Goal: Transaction & Acquisition: Download file/media

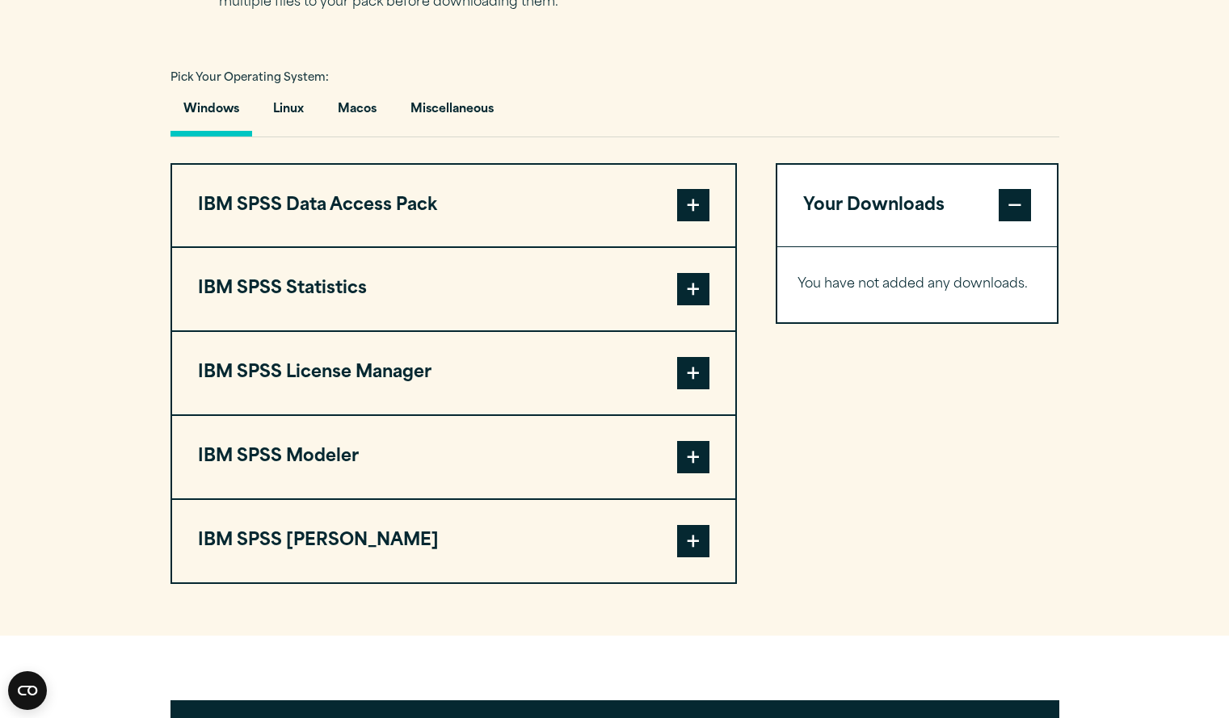
scroll to position [1125, 0]
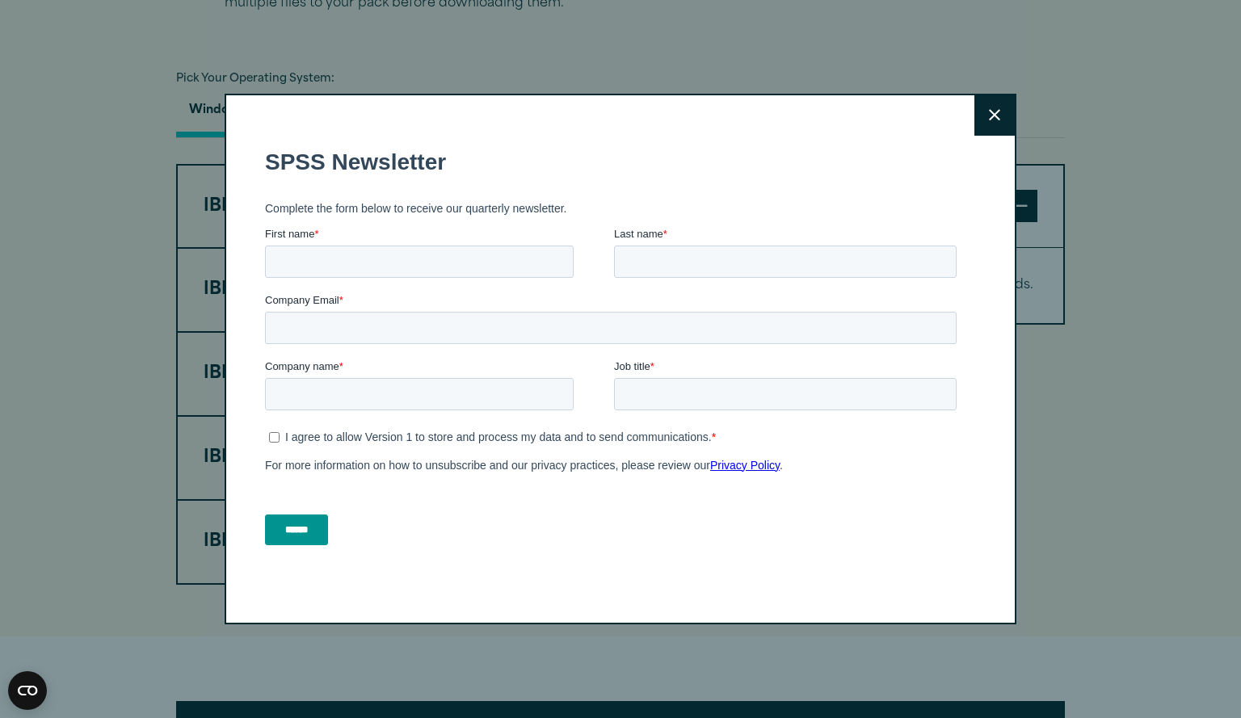
click at [989, 121] on icon at bounding box center [994, 115] width 11 height 12
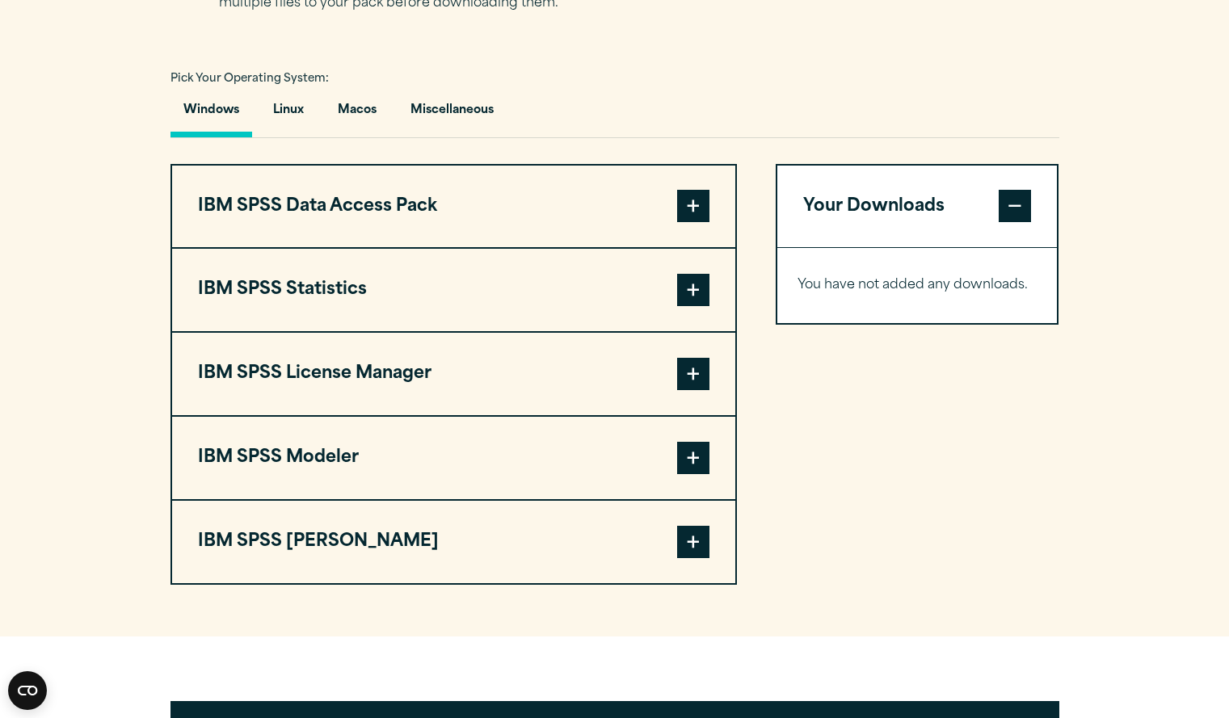
click at [692, 306] on span at bounding box center [693, 290] width 32 height 32
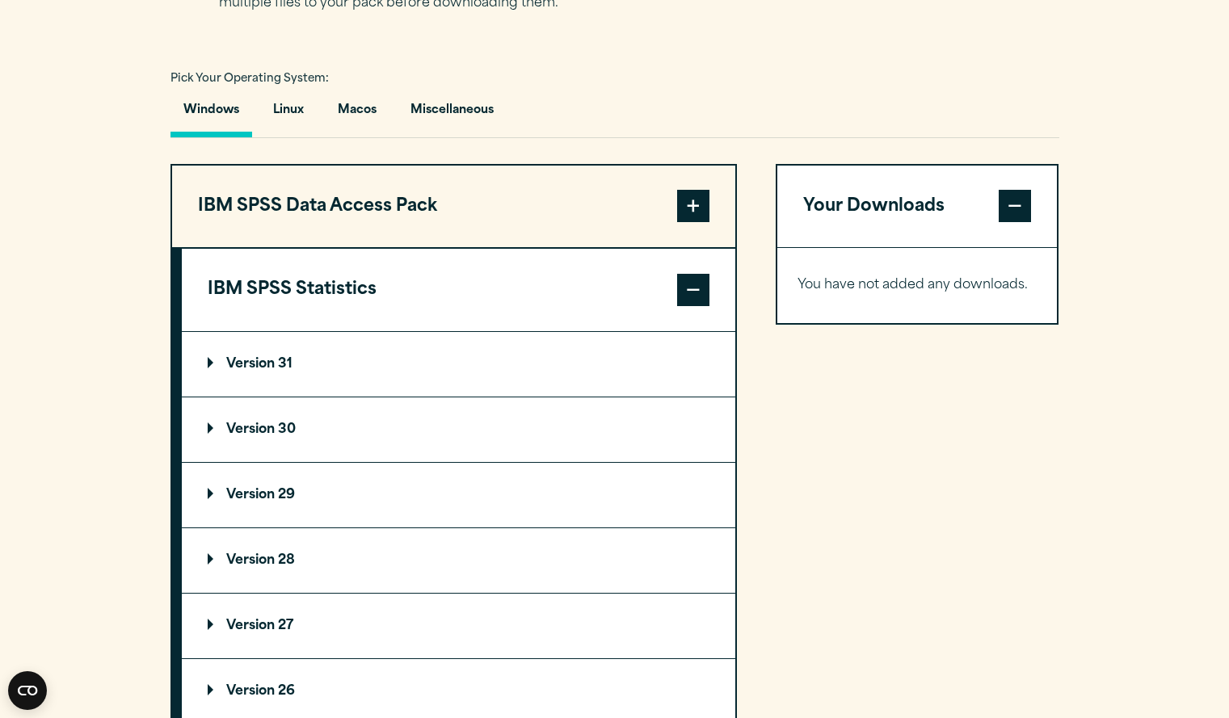
click at [491, 462] on summary "Version 30" at bounding box center [459, 430] width 554 height 65
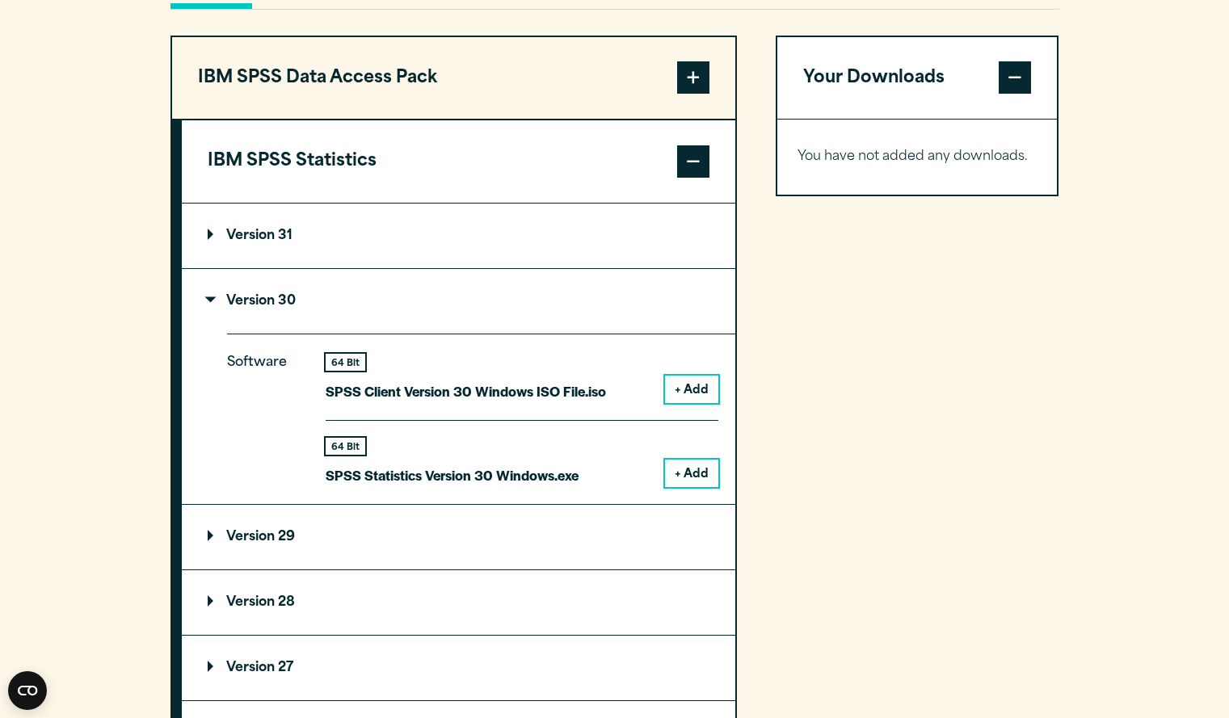
scroll to position [1254, 0]
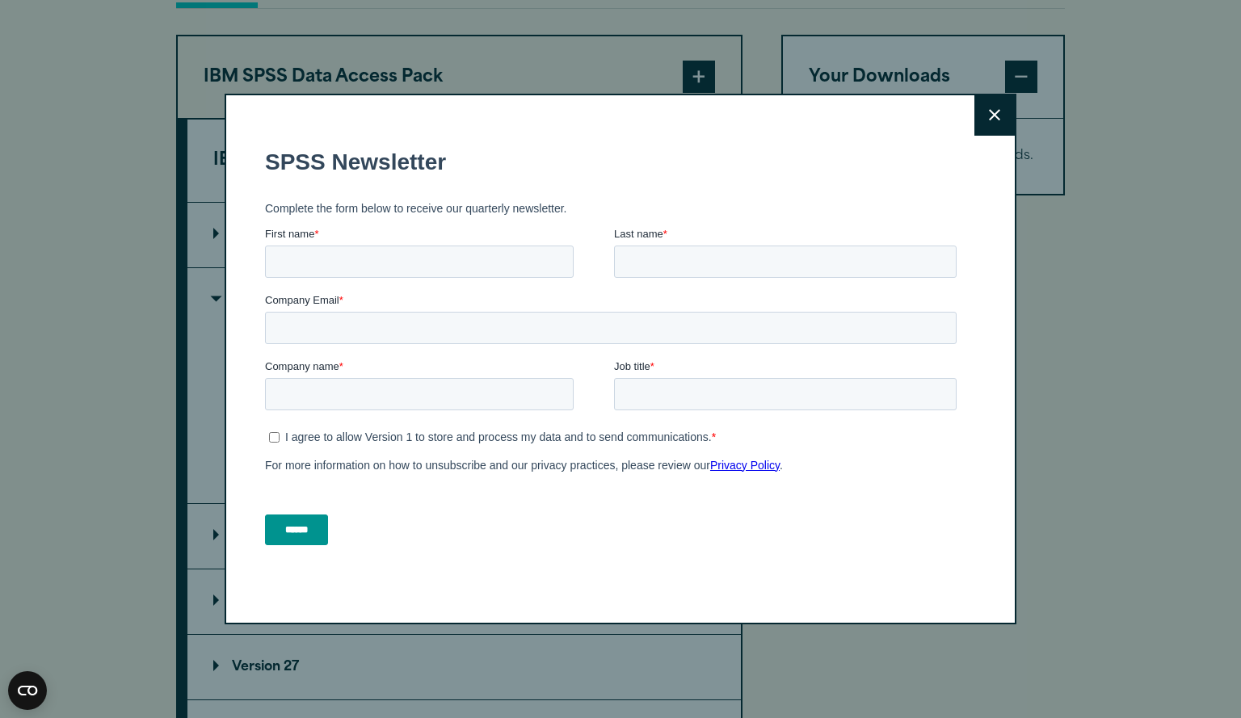
click at [989, 113] on icon at bounding box center [994, 115] width 11 height 11
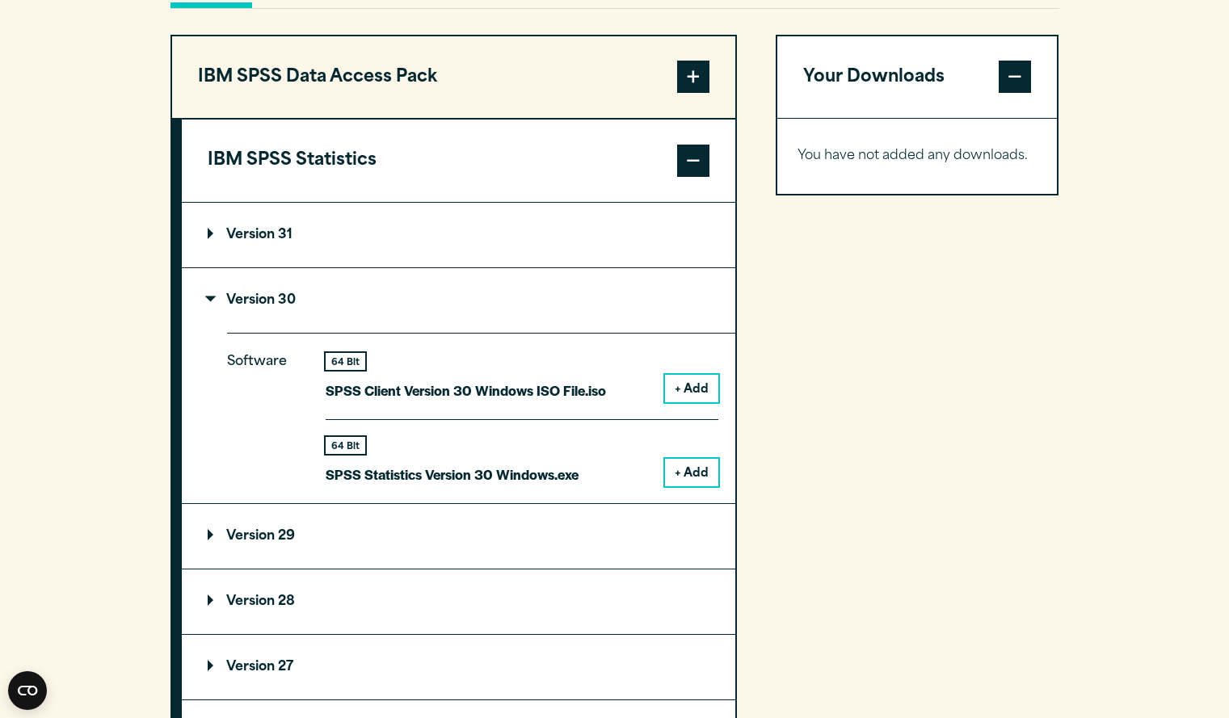
click at [683, 486] on button "+ Add" at bounding box center [691, 472] width 53 height 27
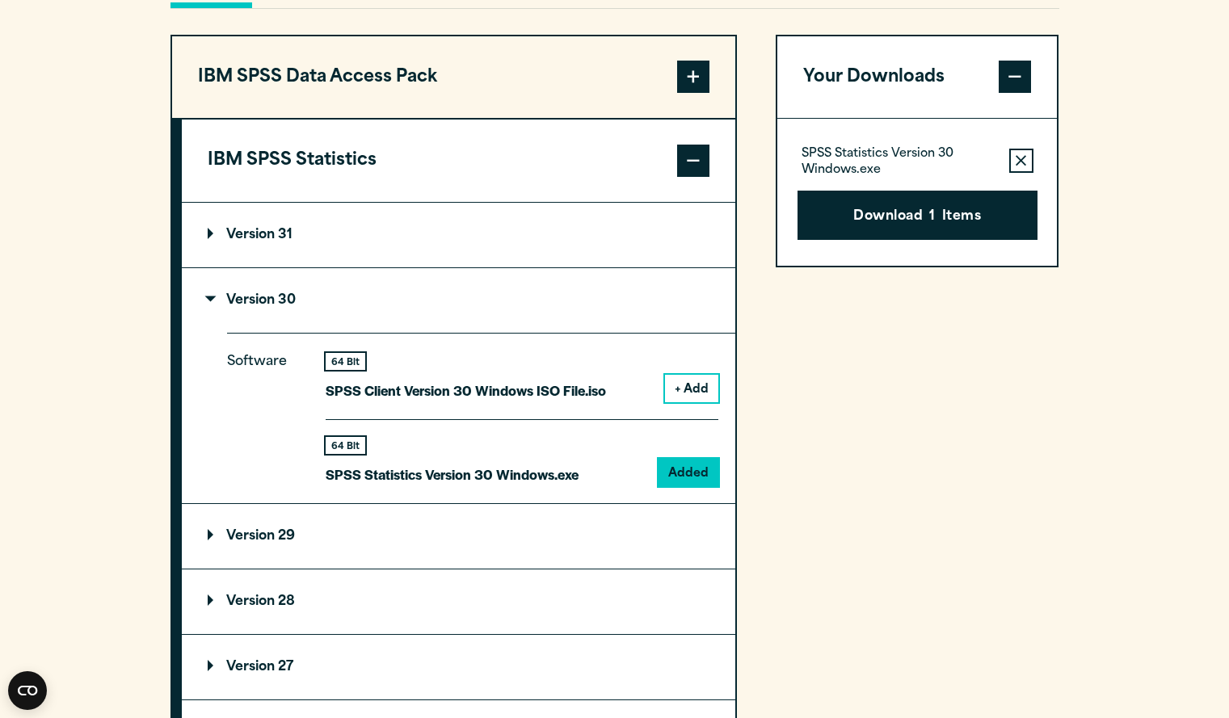
click at [697, 402] on button "+ Add" at bounding box center [691, 388] width 53 height 27
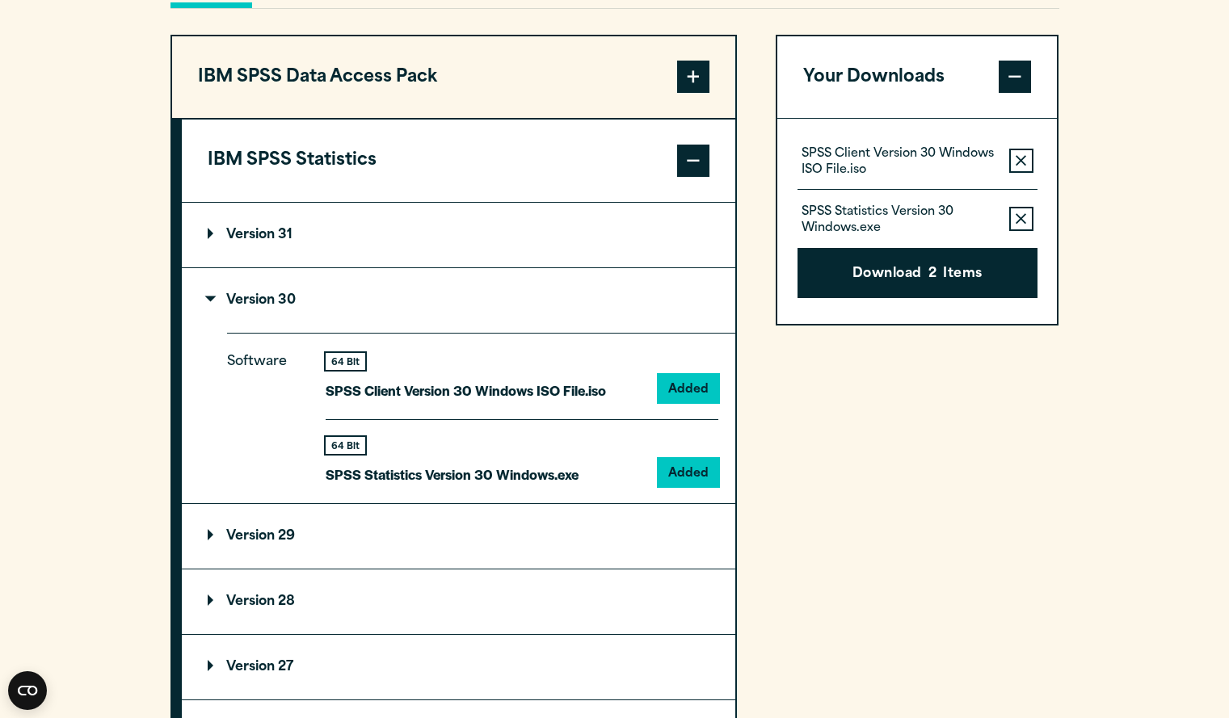
click at [1017, 224] on icon "button" at bounding box center [1021, 218] width 11 height 11
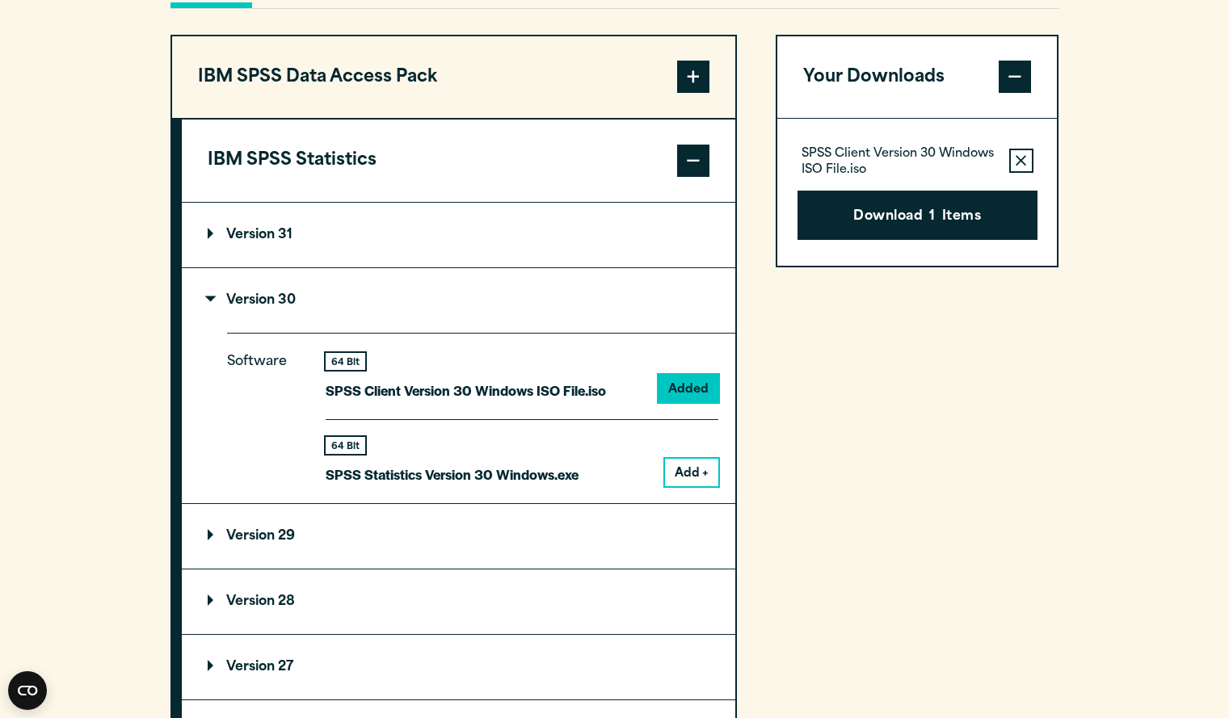
click at [1020, 173] on button "Remove this item from your software download list" at bounding box center [1021, 161] width 24 height 24
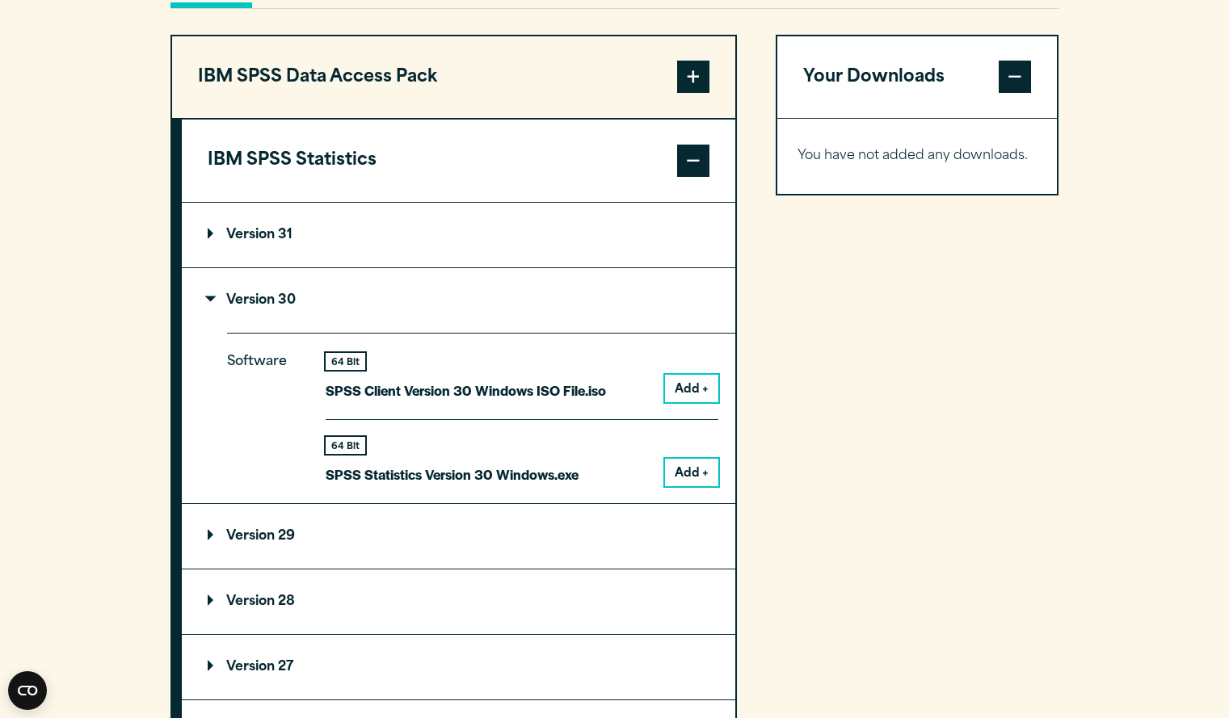
click at [693, 486] on button "Add +" at bounding box center [691, 472] width 53 height 27
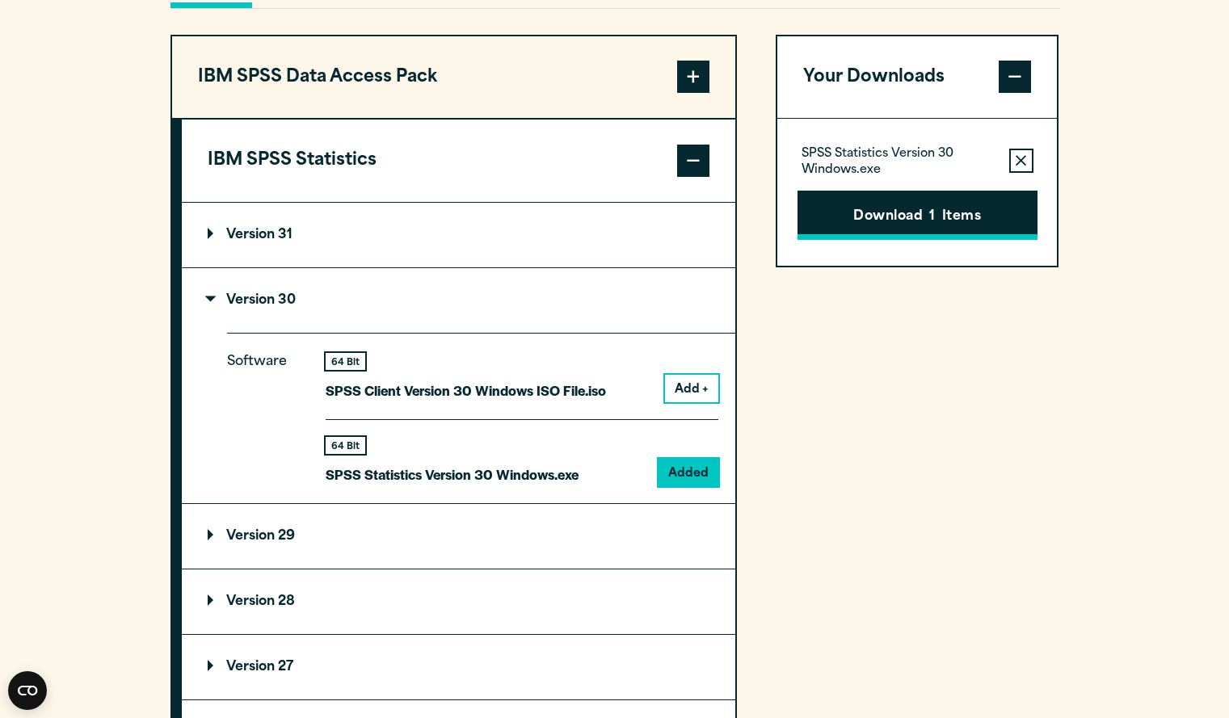
click at [916, 241] on button "Download 1 Items" at bounding box center [918, 216] width 240 height 50
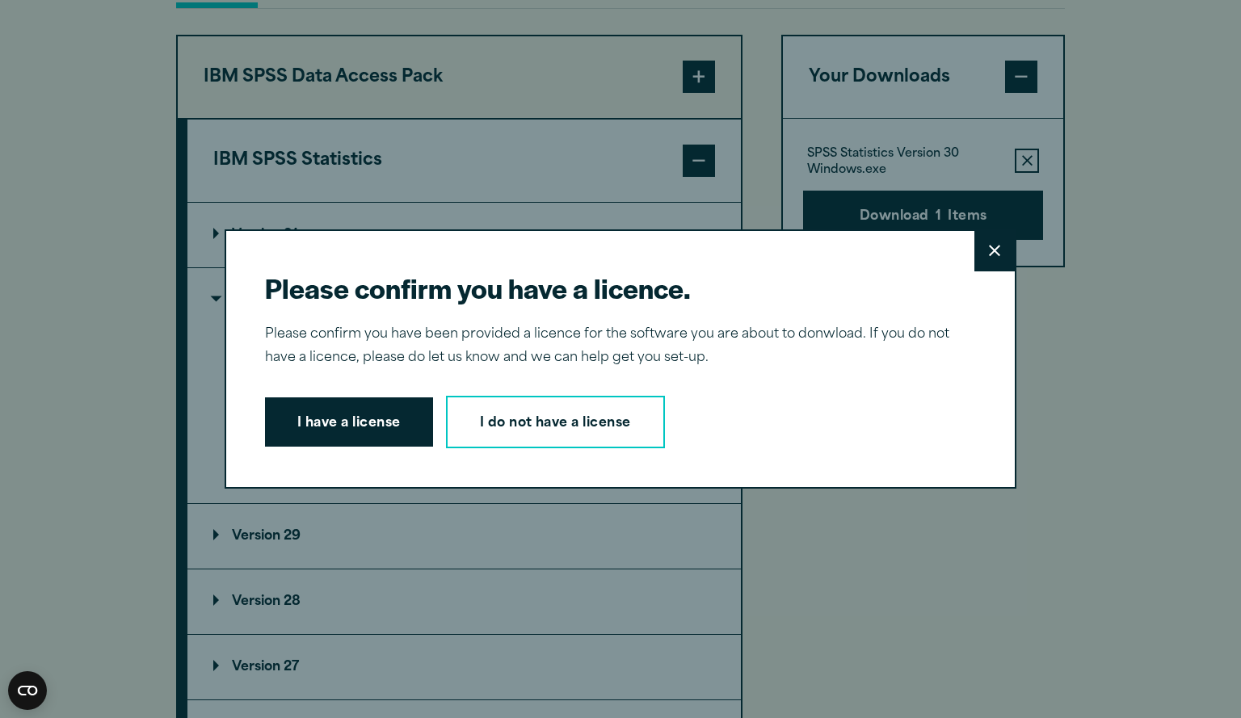
click at [980, 259] on button "Close" at bounding box center [995, 251] width 40 height 40
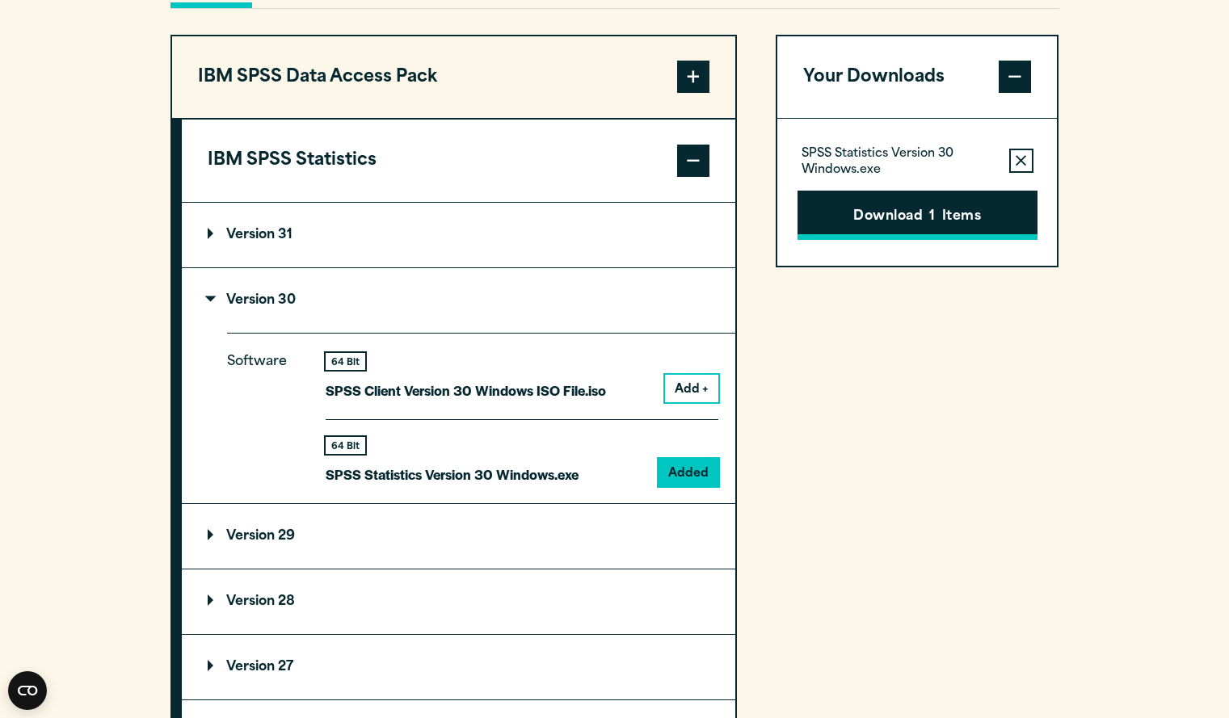
click at [935, 228] on span "1" at bounding box center [932, 217] width 6 height 21
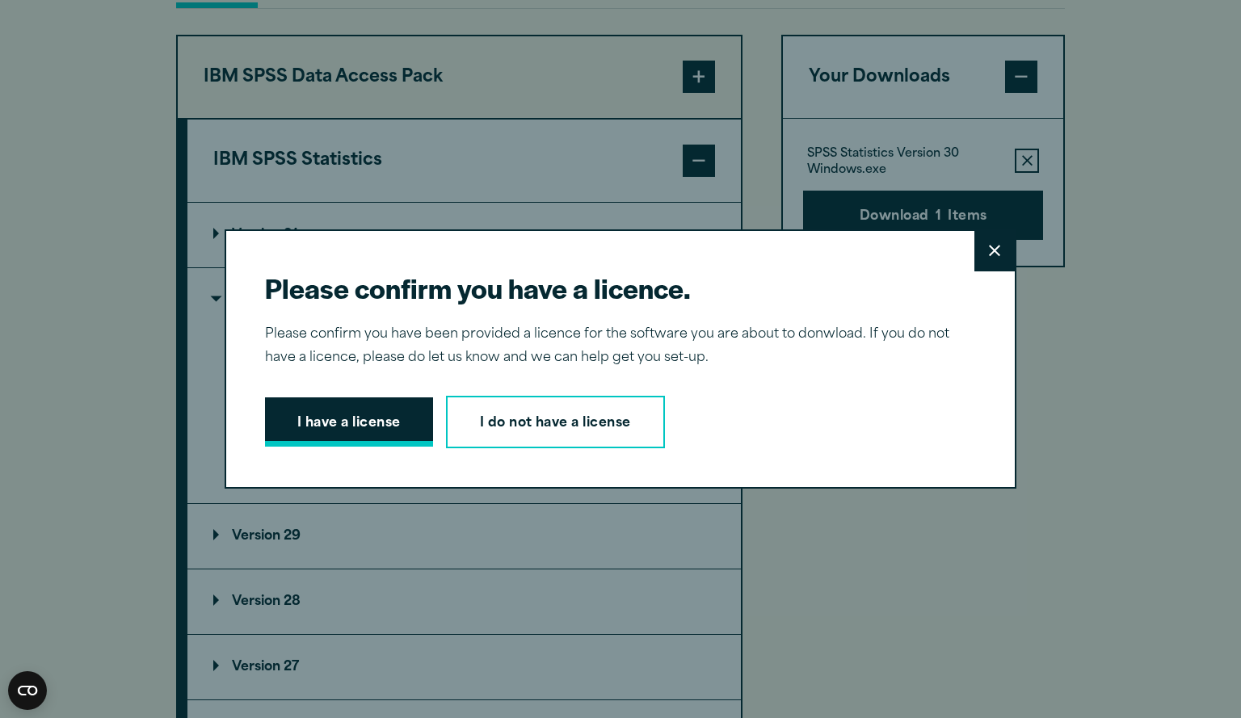
click at [406, 423] on button "I have a license" at bounding box center [349, 423] width 168 height 50
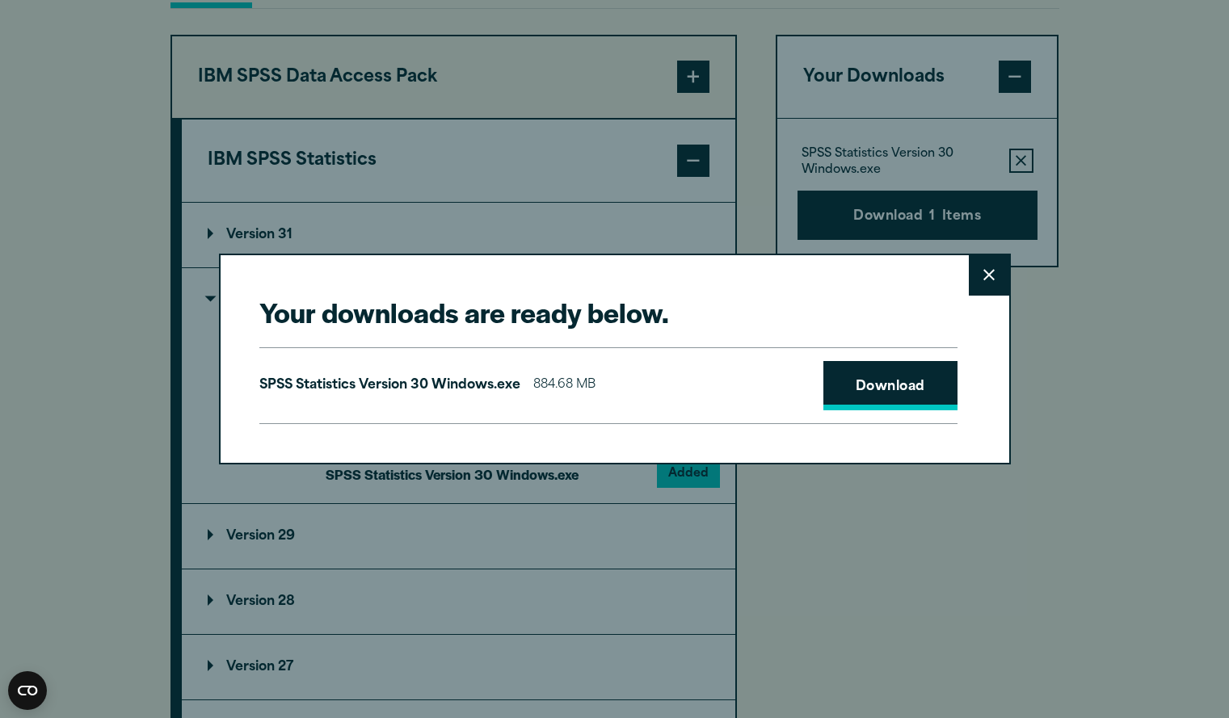
click at [881, 381] on link "Download" at bounding box center [890, 386] width 134 height 50
